Goal: Navigation & Orientation: Find specific page/section

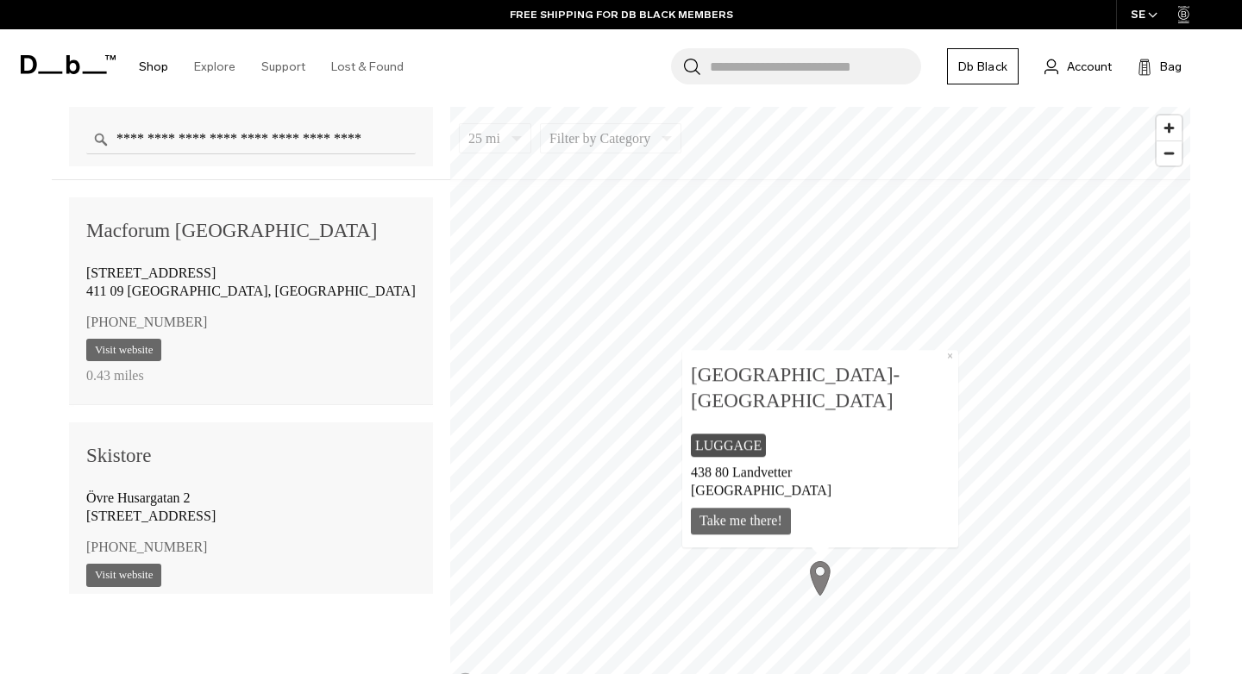
scroll to position [682, 0]
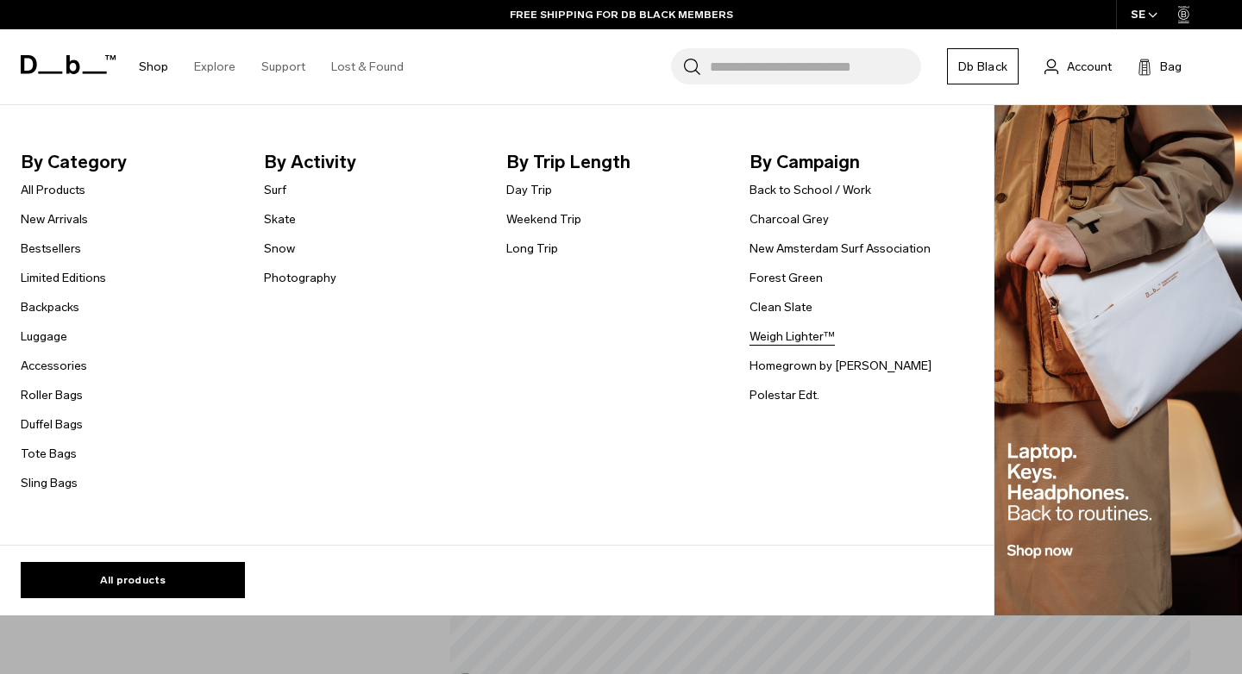
click at [774, 332] on link "Weigh Lighter™" at bounding box center [791, 337] width 85 height 18
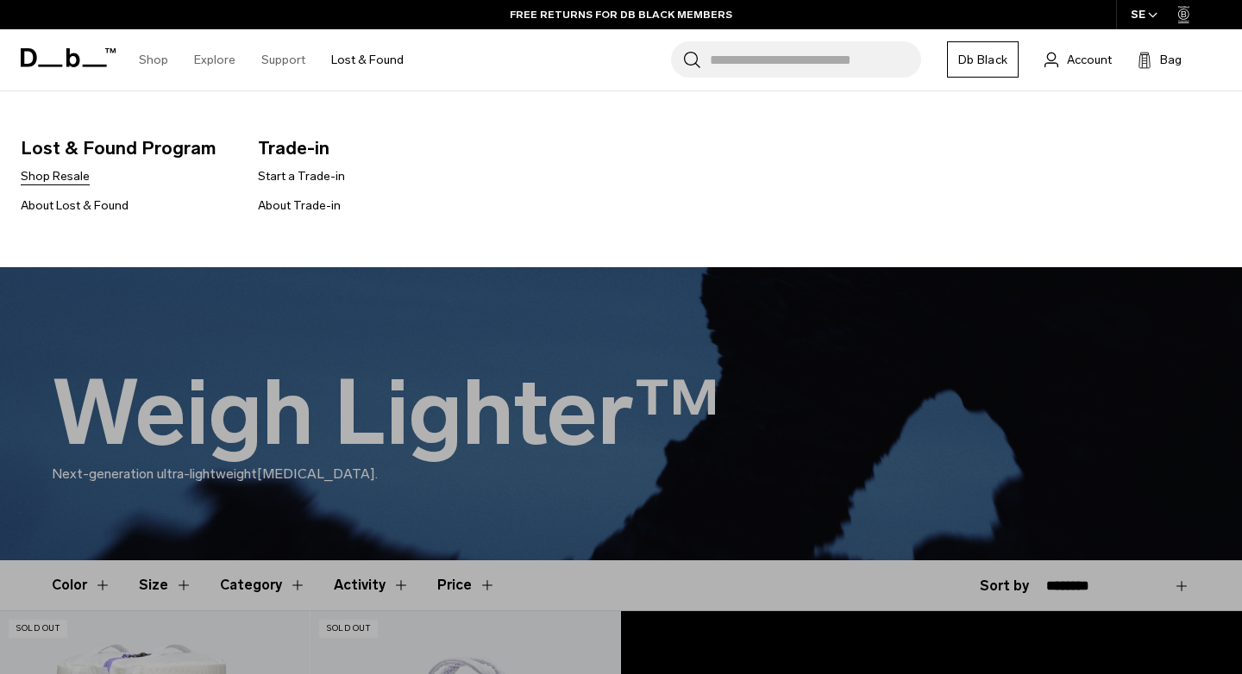
click at [58, 174] on link "Shop Resale" at bounding box center [55, 176] width 69 height 18
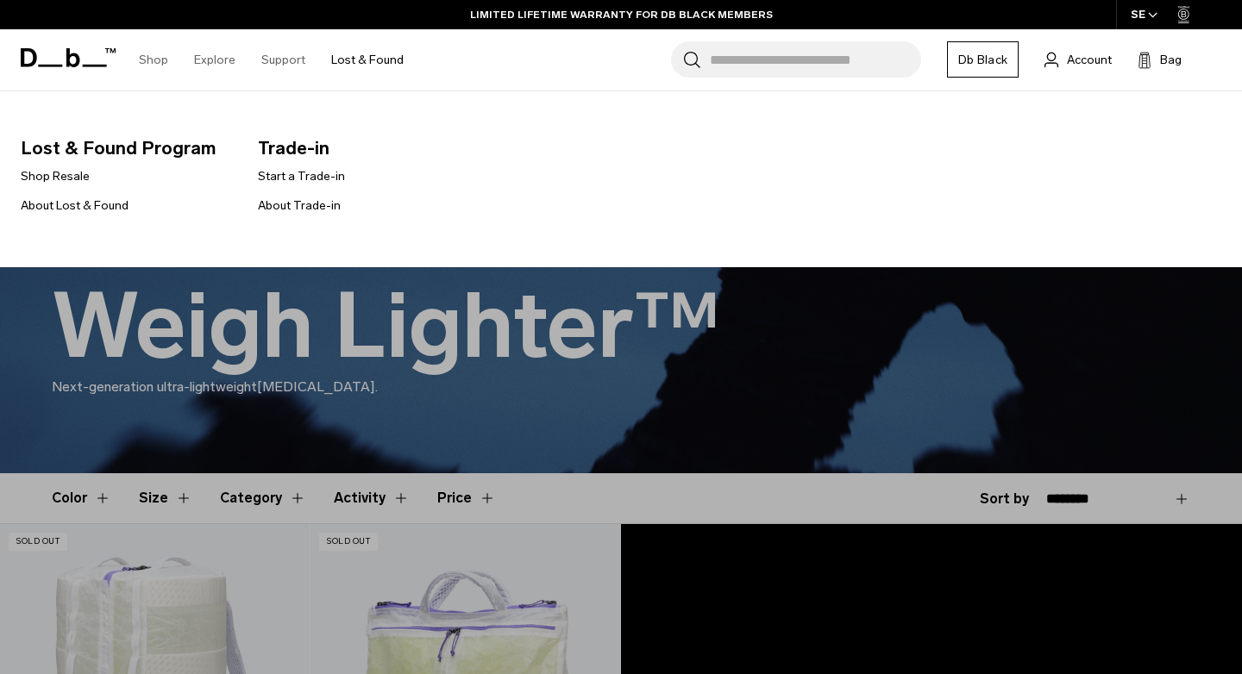
scroll to position [74, 0]
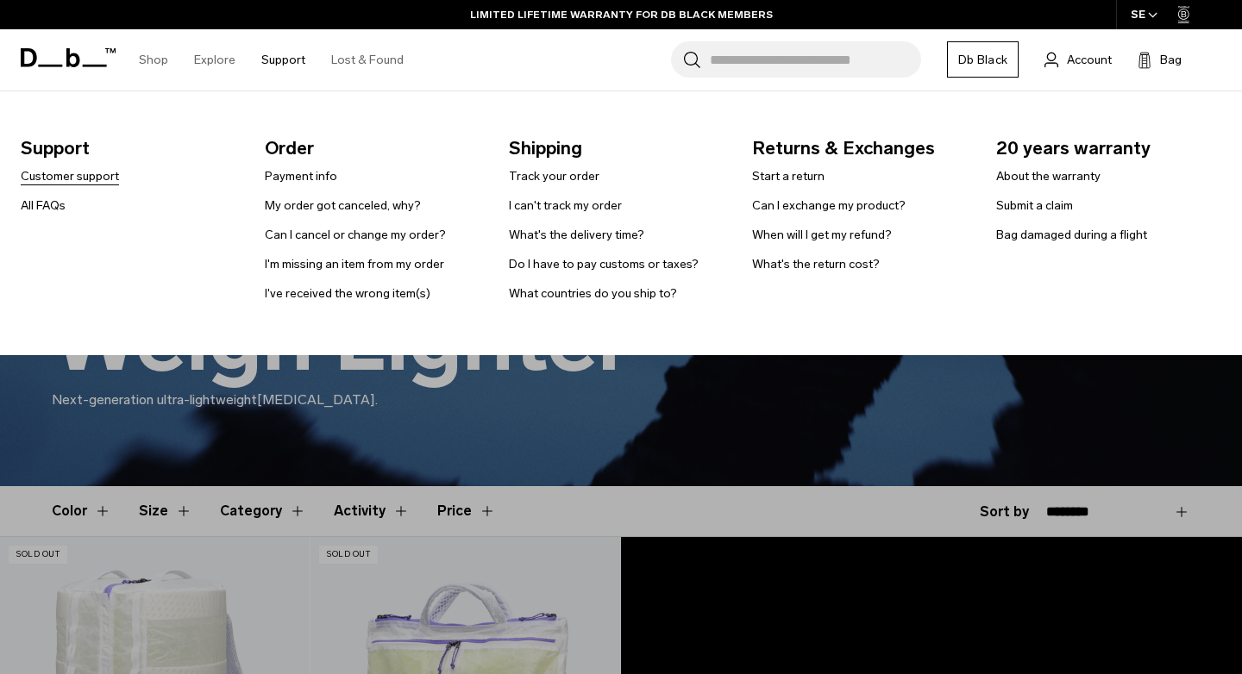
click at [97, 174] on link "Customer support" at bounding box center [70, 176] width 98 height 18
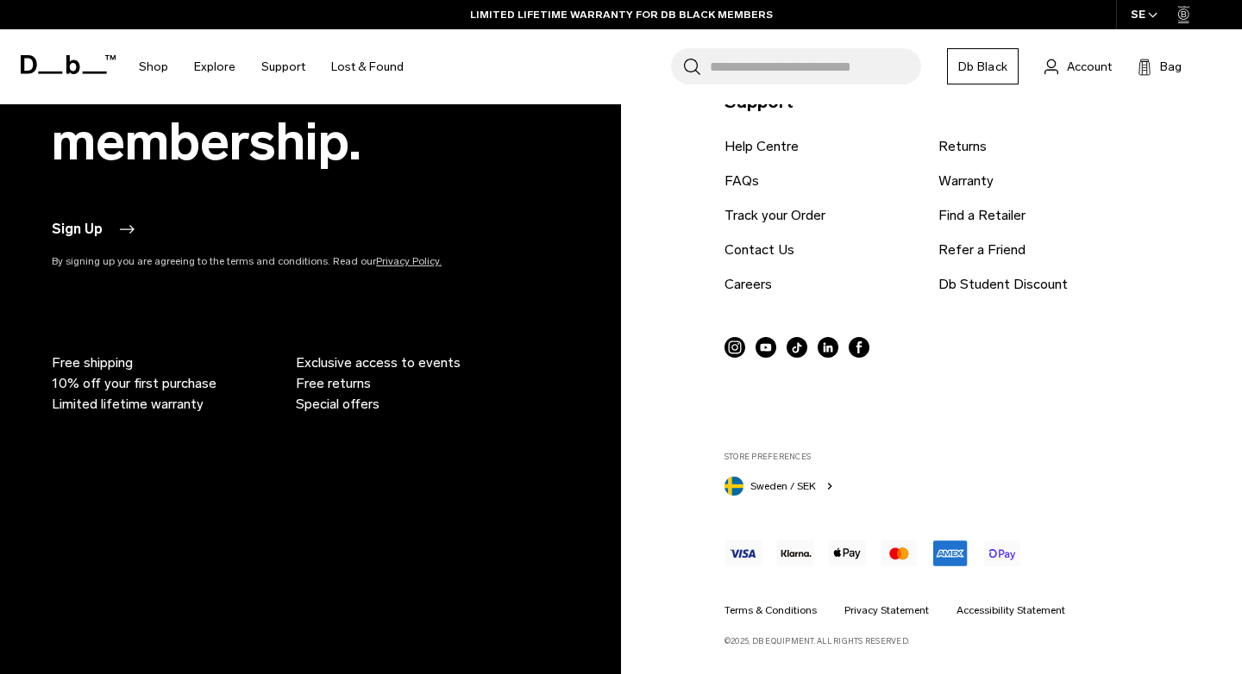
scroll to position [1677, 0]
click at [997, 220] on link "Find a Retailer" at bounding box center [981, 216] width 87 height 21
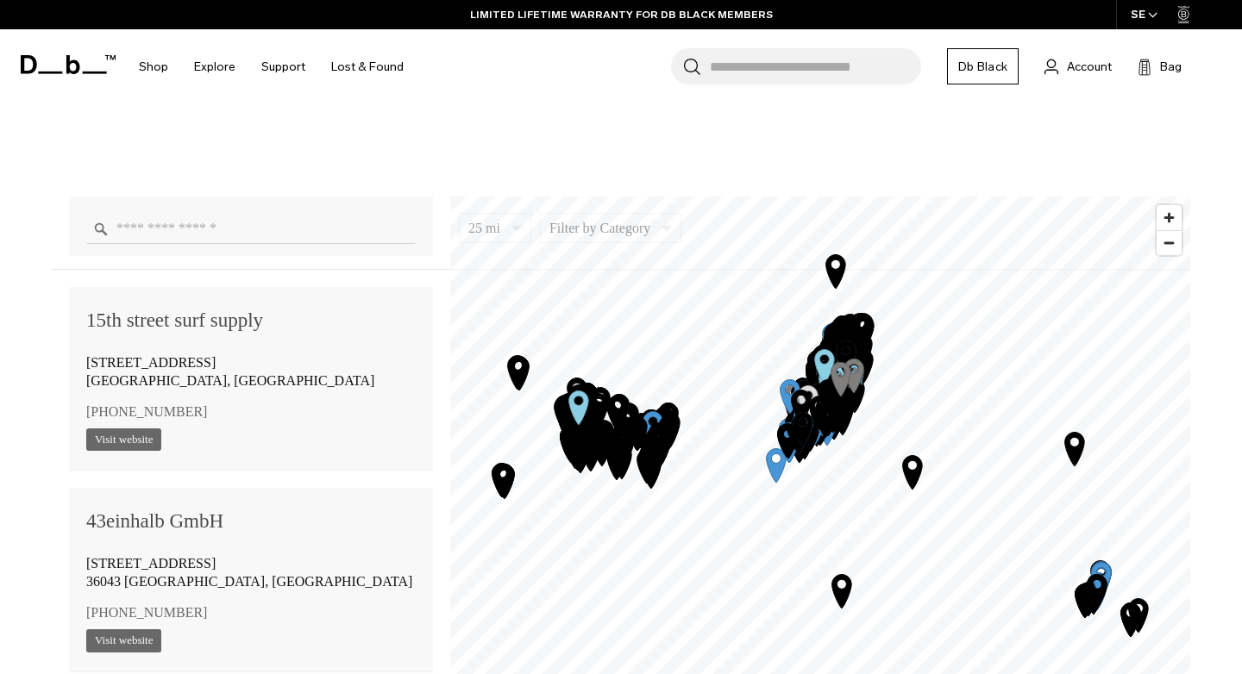
scroll to position [1103, 0]
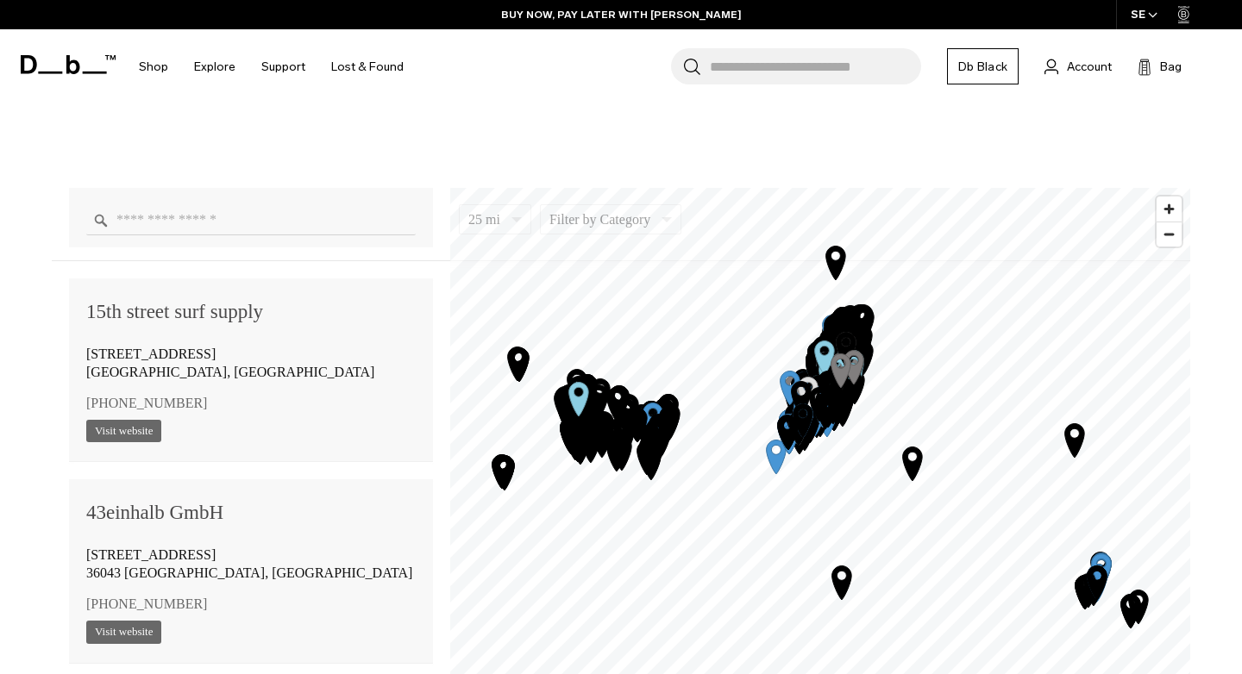
click at [180, 222] on input "Enter a location" at bounding box center [250, 220] width 329 height 30
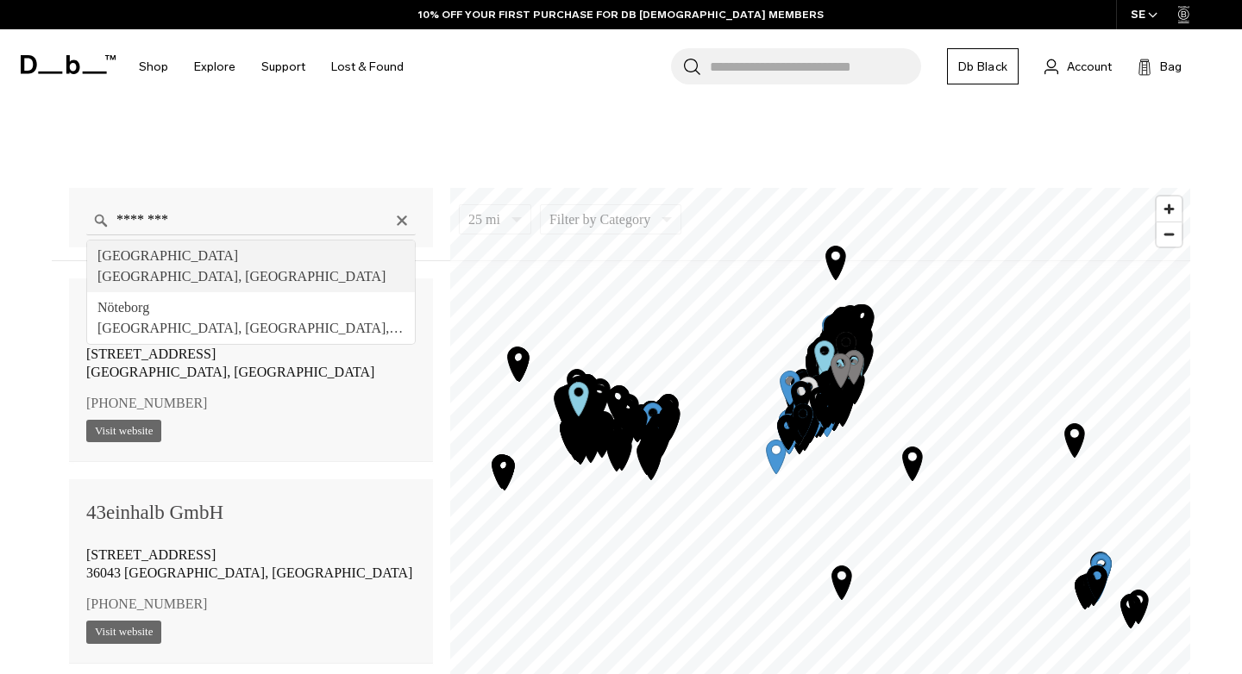
type input "**********"
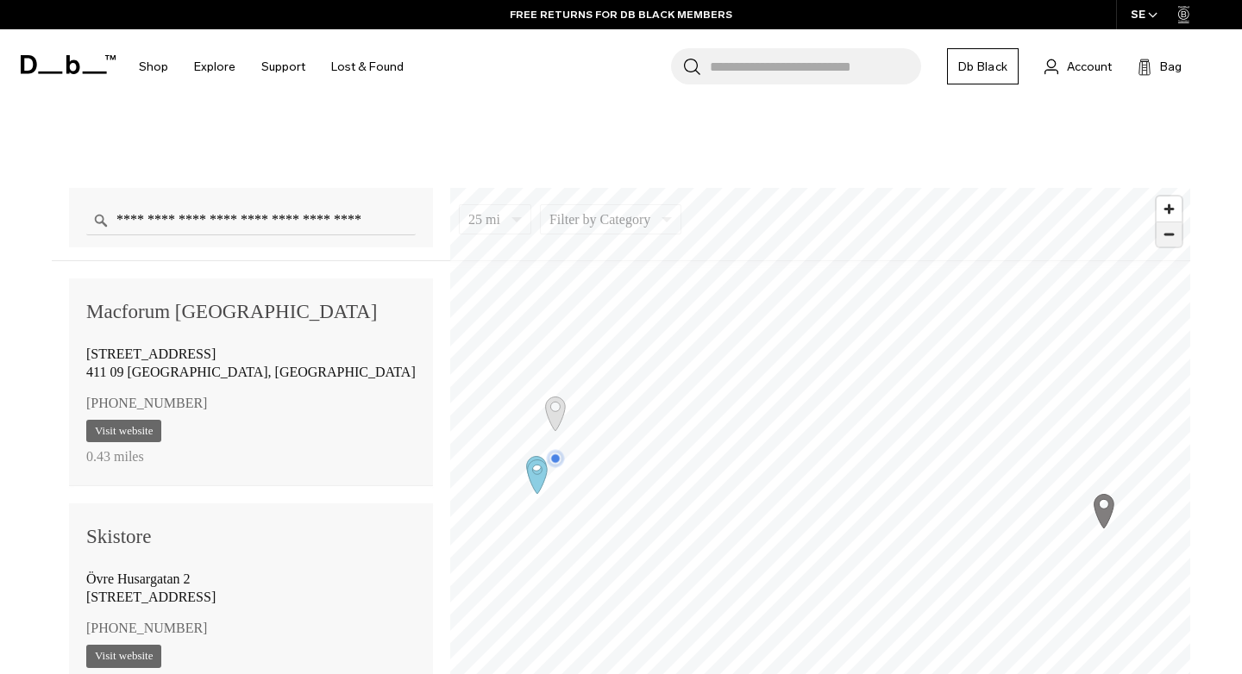
click at [1170, 232] on span "Zoom out" at bounding box center [1169, 235] width 25 height 24
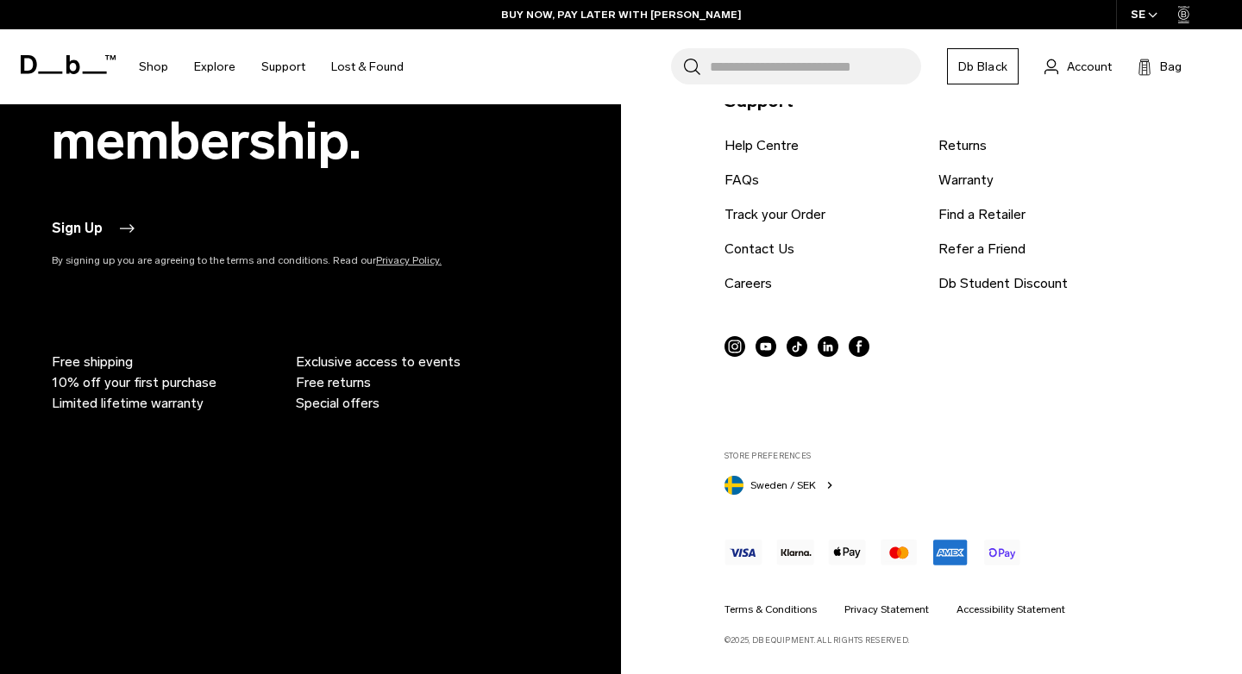
scroll to position [2085, 0]
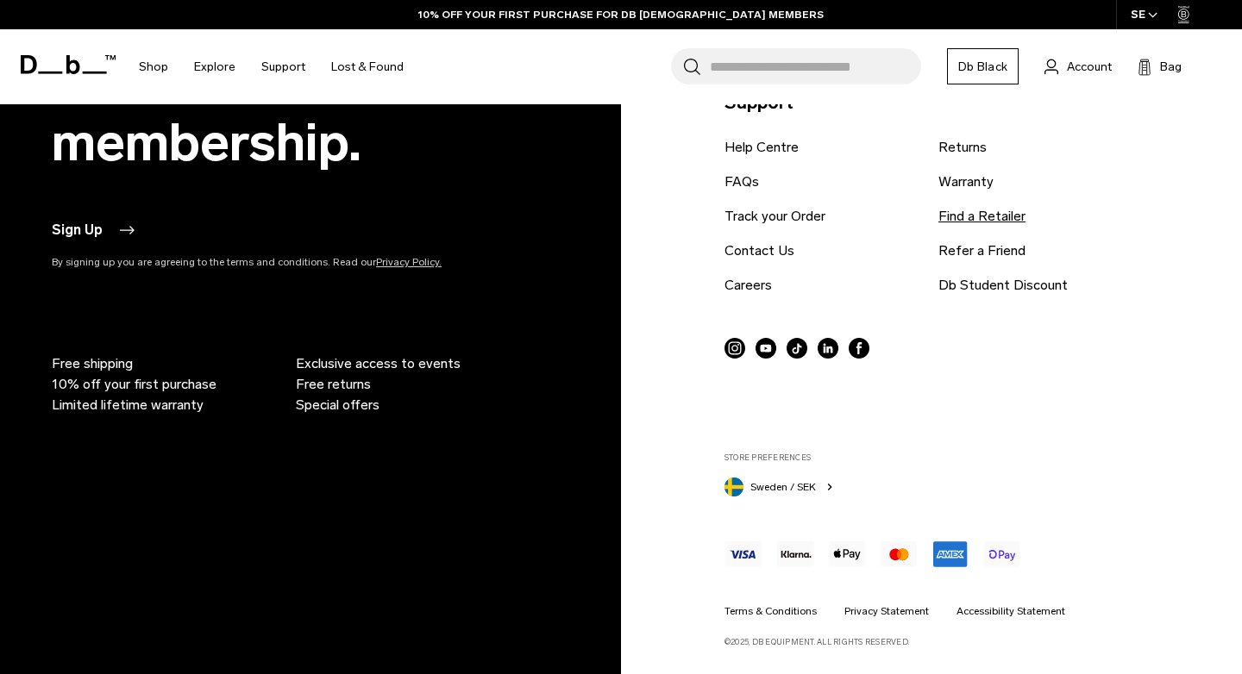
click at [977, 217] on link "Find a Retailer" at bounding box center [981, 216] width 87 height 21
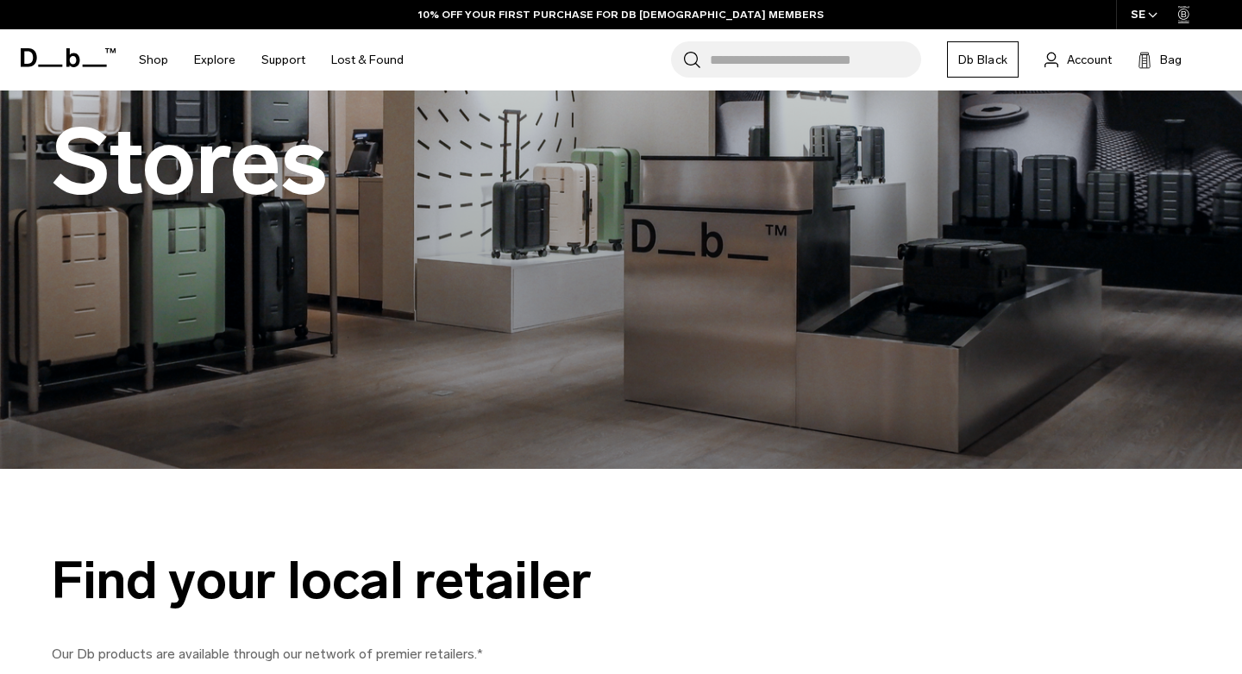
click at [197, 170] on h2 "Stores" at bounding box center [190, 162] width 276 height 91
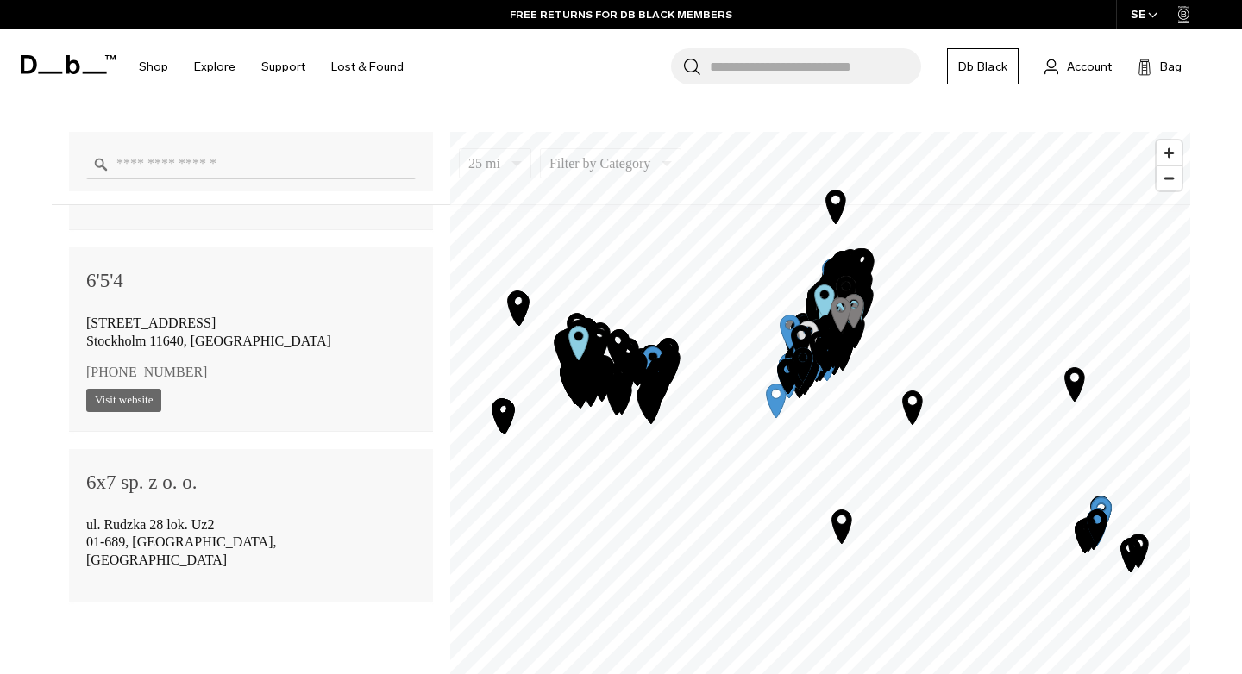
scroll to position [436, 0]
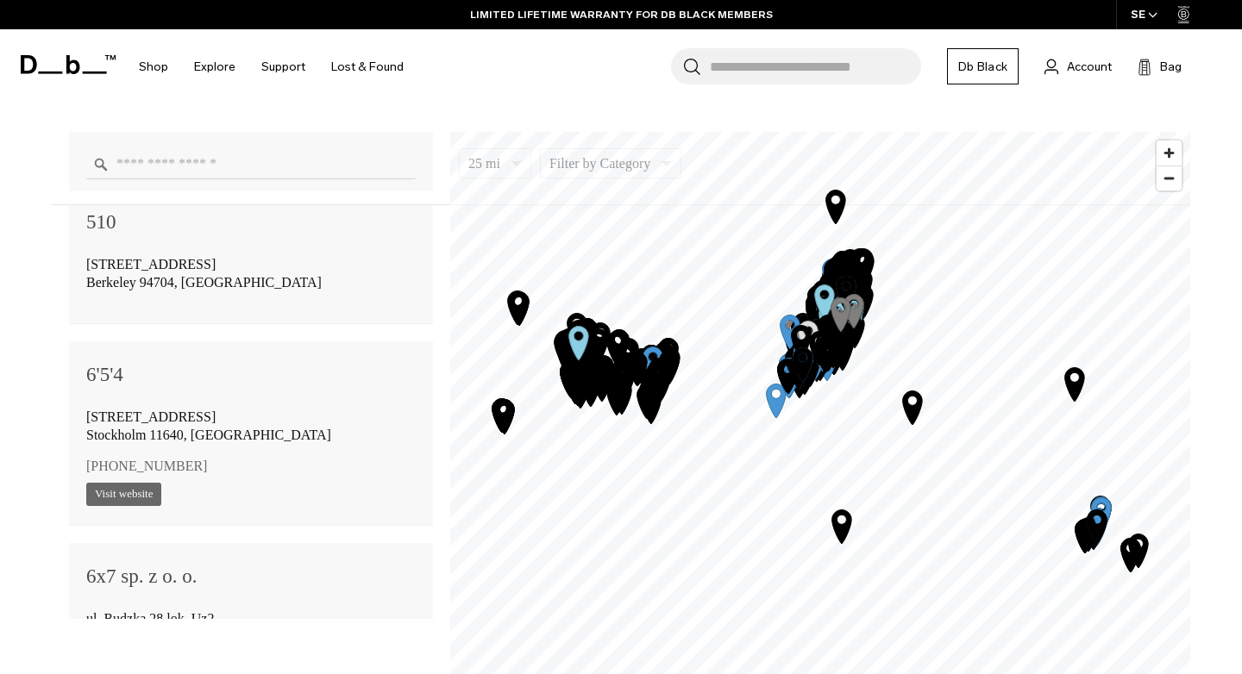
click at [235, 165] on input "Enter a location" at bounding box center [250, 164] width 329 height 30
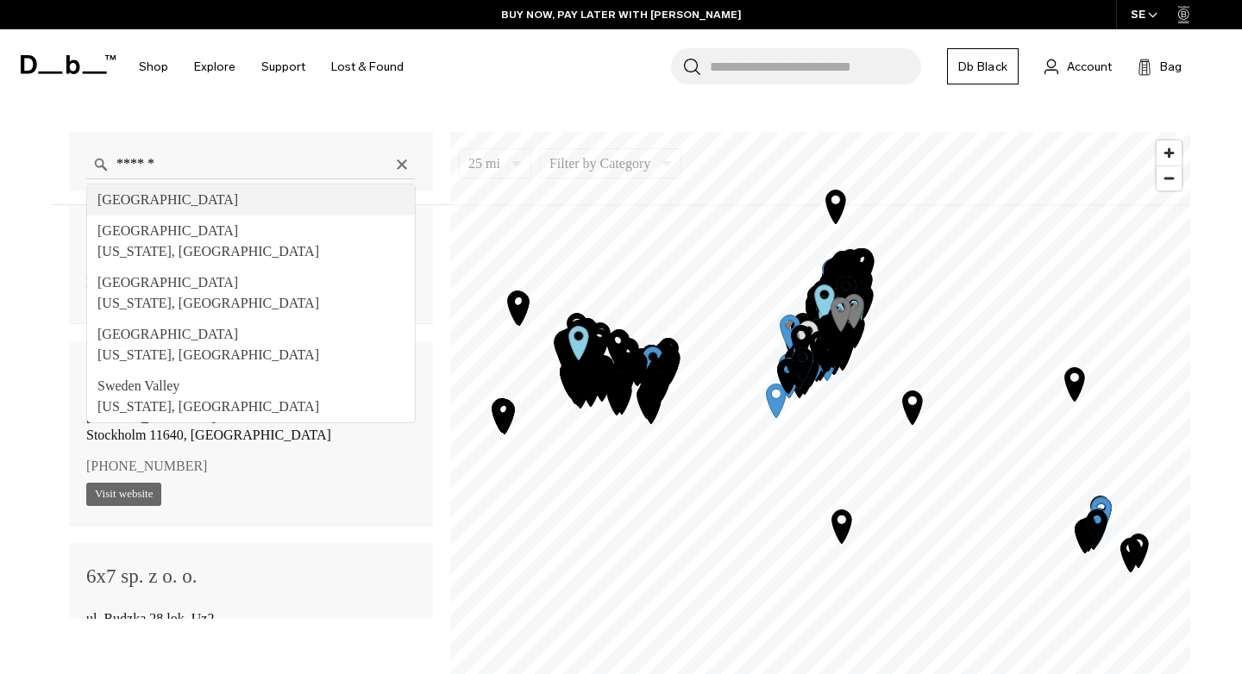
type input "*******"
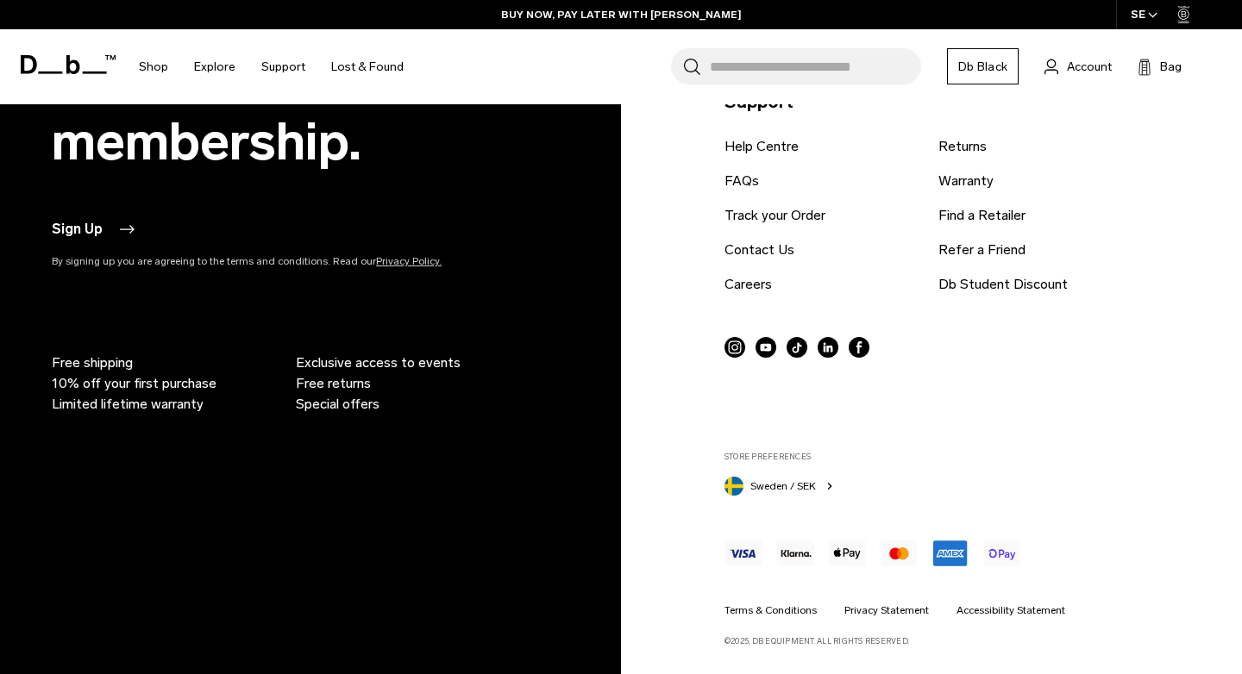
scroll to position [2085, 0]
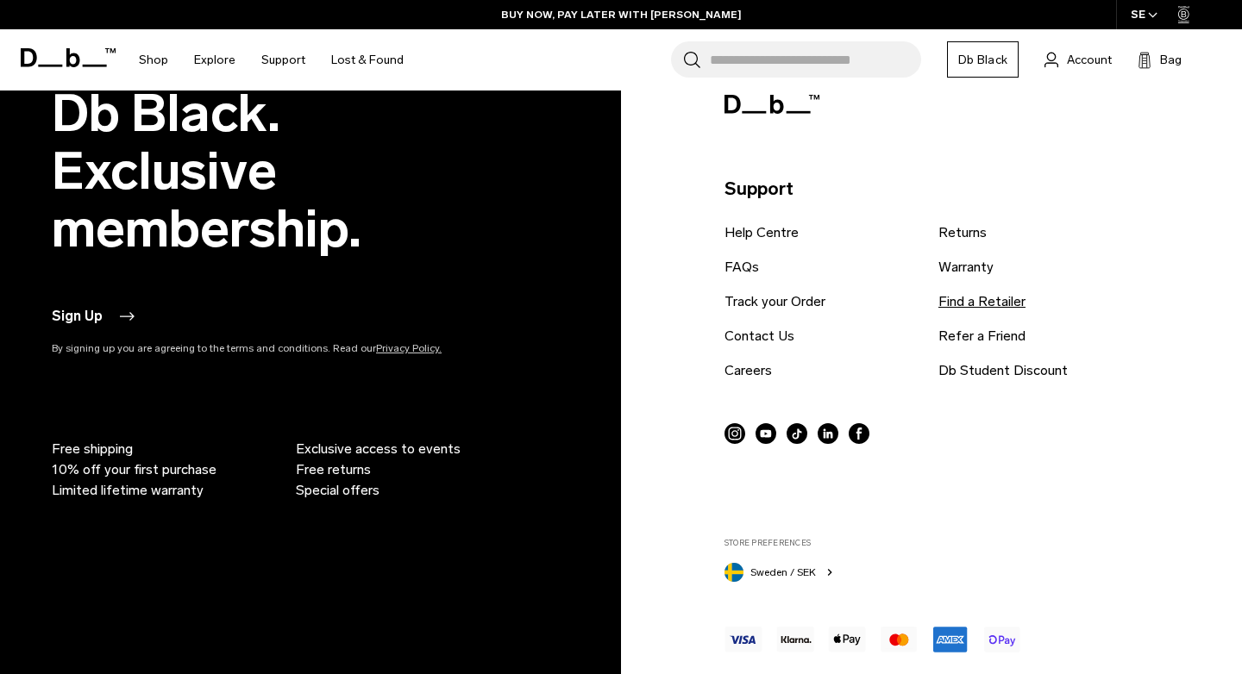
click at [951, 296] on link "Find a Retailer" at bounding box center [981, 302] width 87 height 21
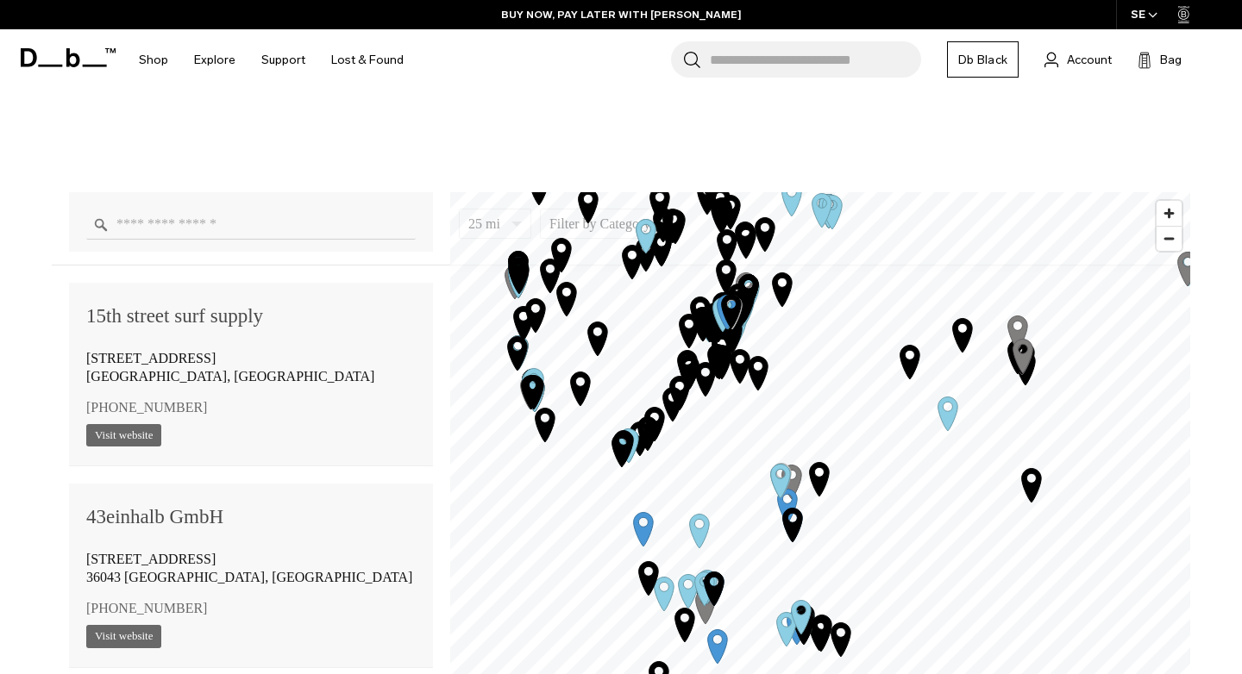
scroll to position [1007, 0]
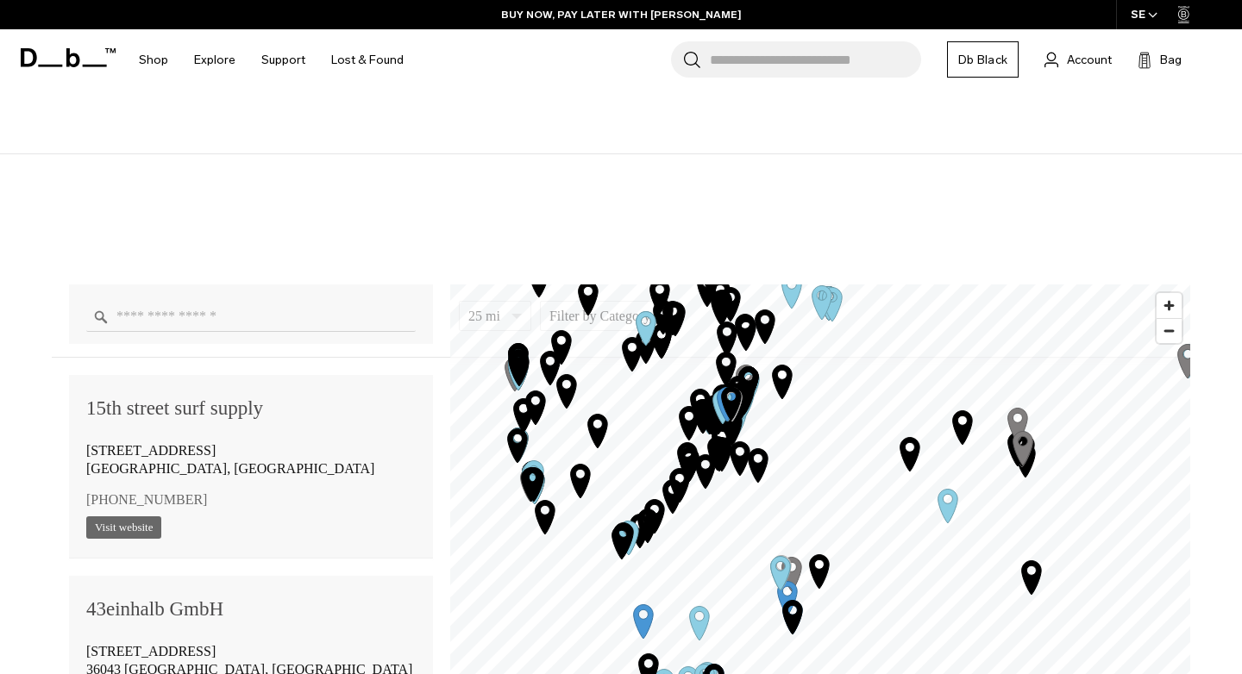
click at [1024, 448] on icon "Map marker" at bounding box center [1023, 449] width 20 height 34
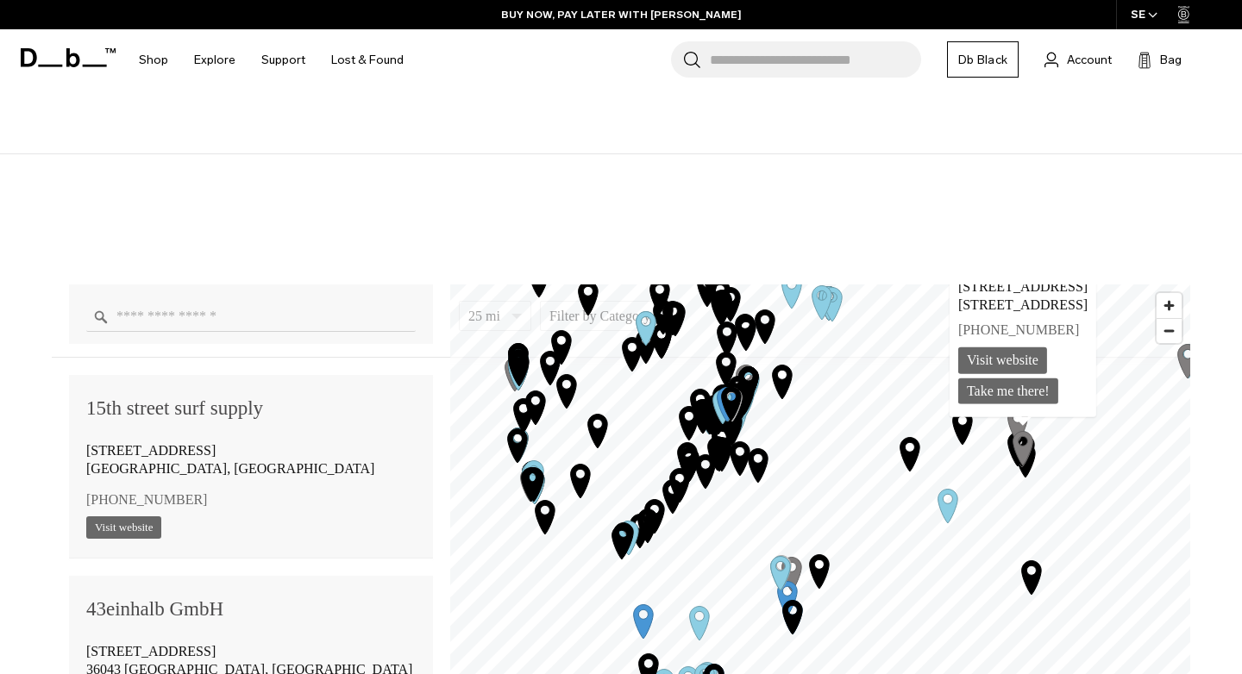
scroll to position [164960, 0]
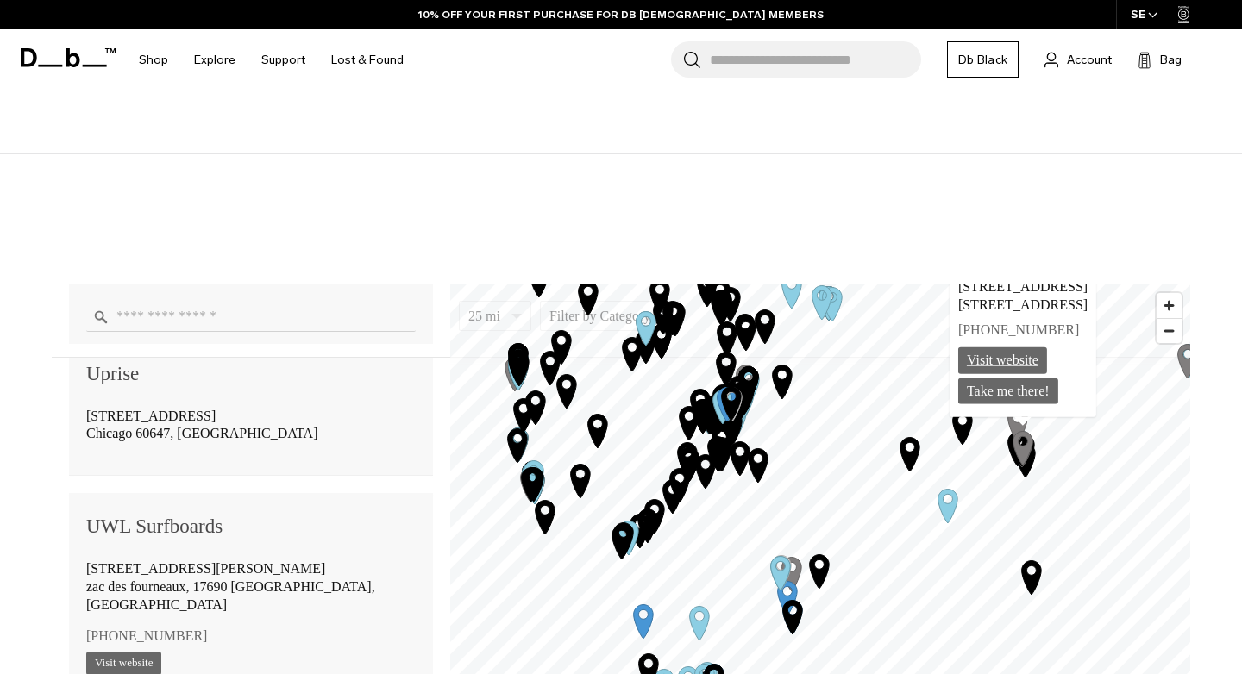
click at [994, 361] on link "Visit website" at bounding box center [1002, 361] width 89 height 27
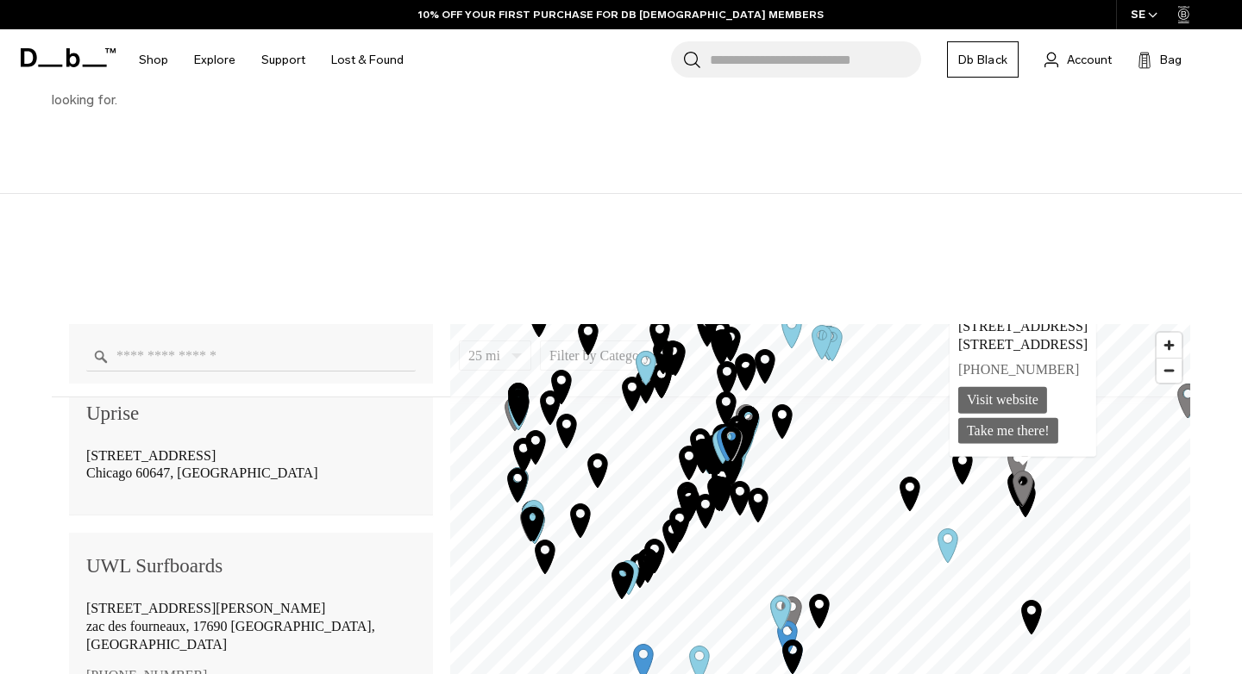
scroll to position [968, 0]
click at [1016, 461] on icon "Map marker" at bounding box center [1017, 463] width 43 height 43
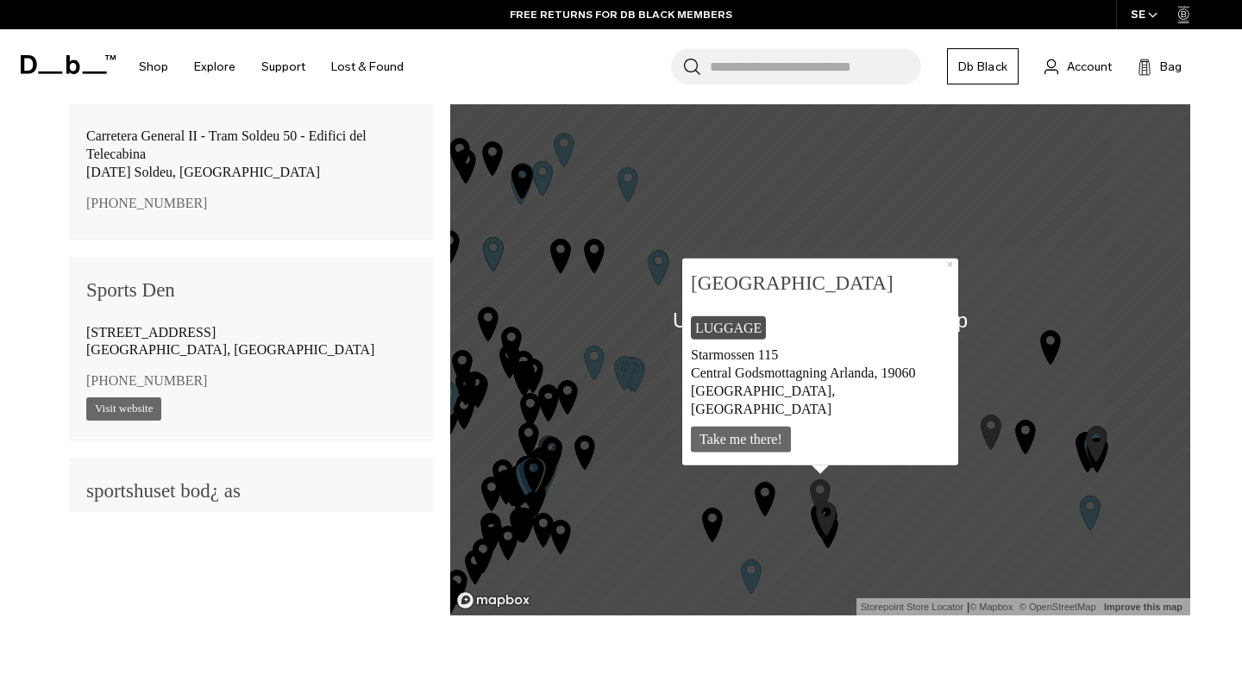
scroll to position [1270, 0]
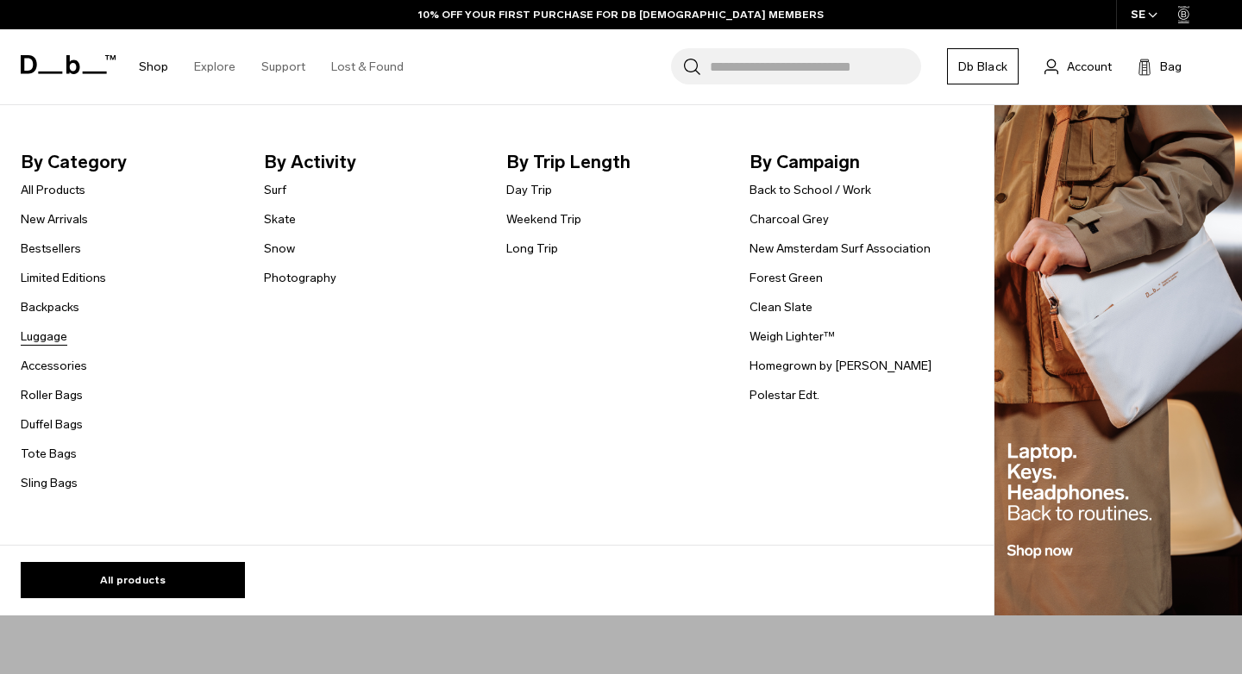
click at [54, 334] on link "Luggage" at bounding box center [44, 337] width 47 height 18
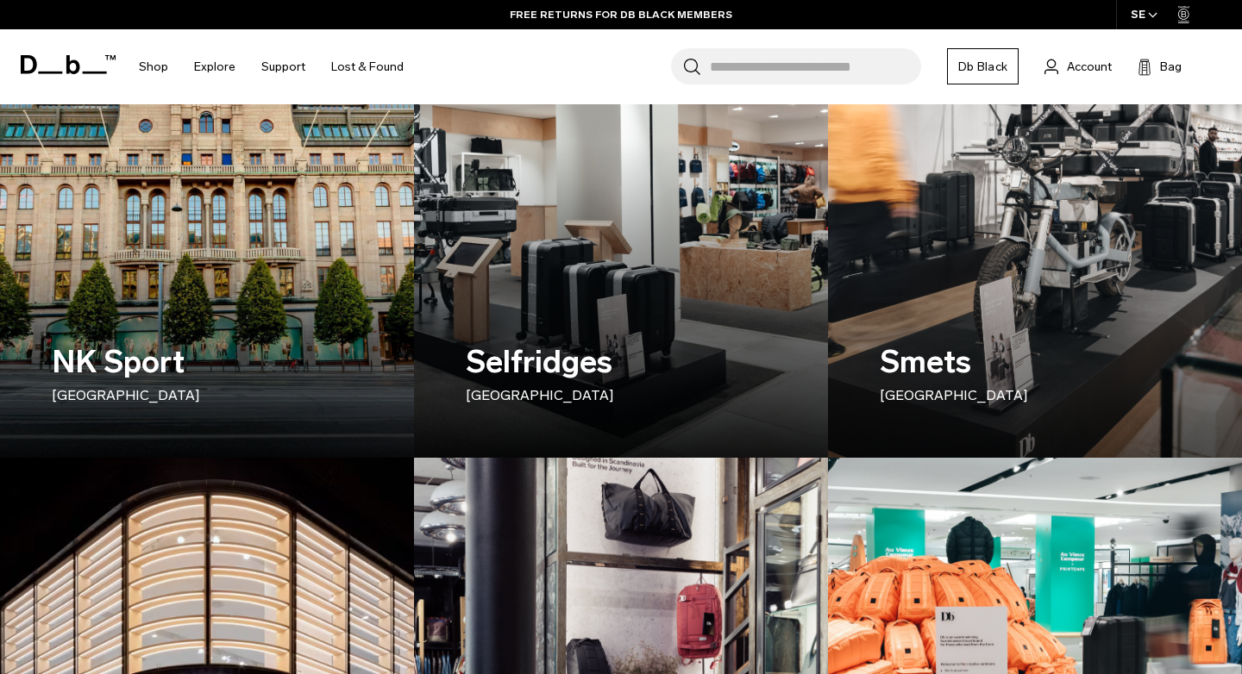
scroll to position [969, 0]
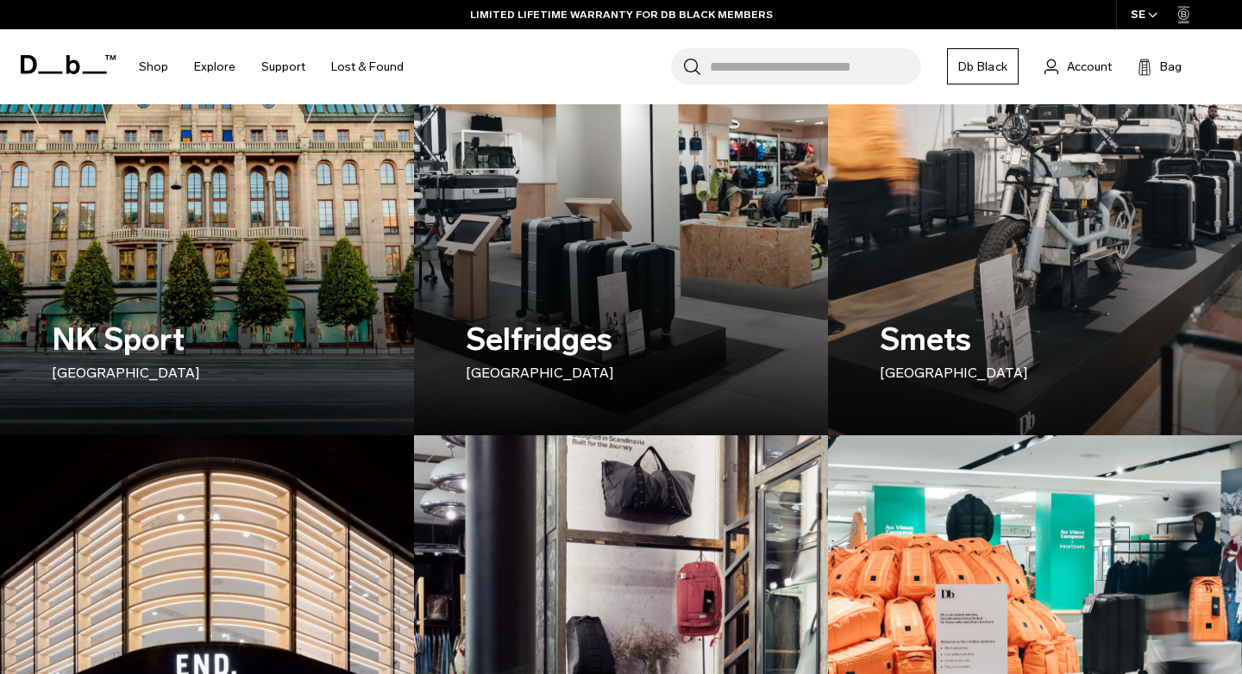
click at [103, 359] on h3 "NK Sport [GEOGRAPHIC_DATA]" at bounding box center [207, 350] width 310 height 67
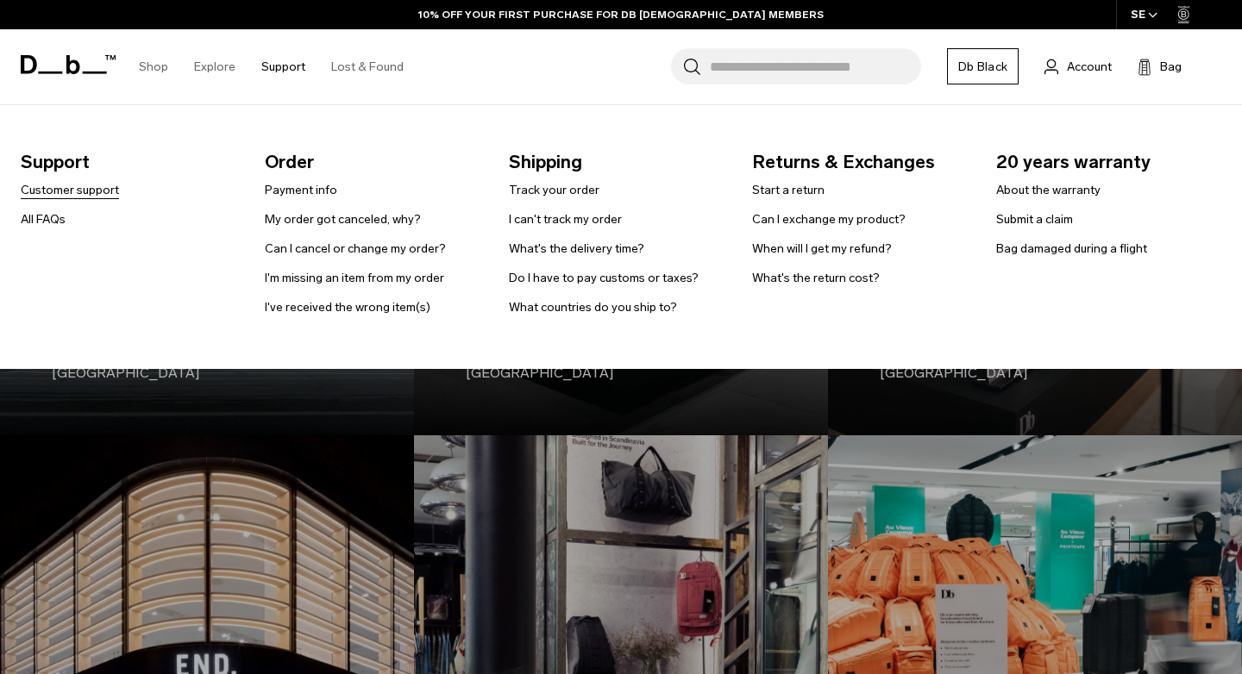
click at [102, 188] on link "Customer support" at bounding box center [70, 190] width 98 height 18
